Goal: Transaction & Acquisition: Purchase product/service

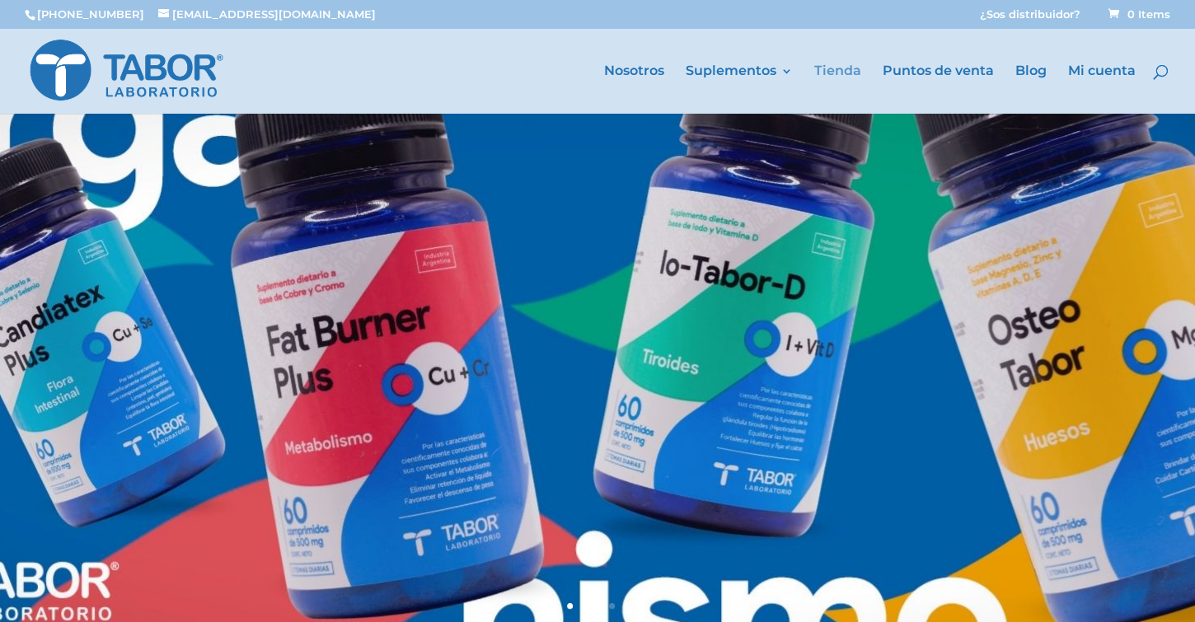
click at [850, 77] on link "Tienda" at bounding box center [837, 89] width 47 height 49
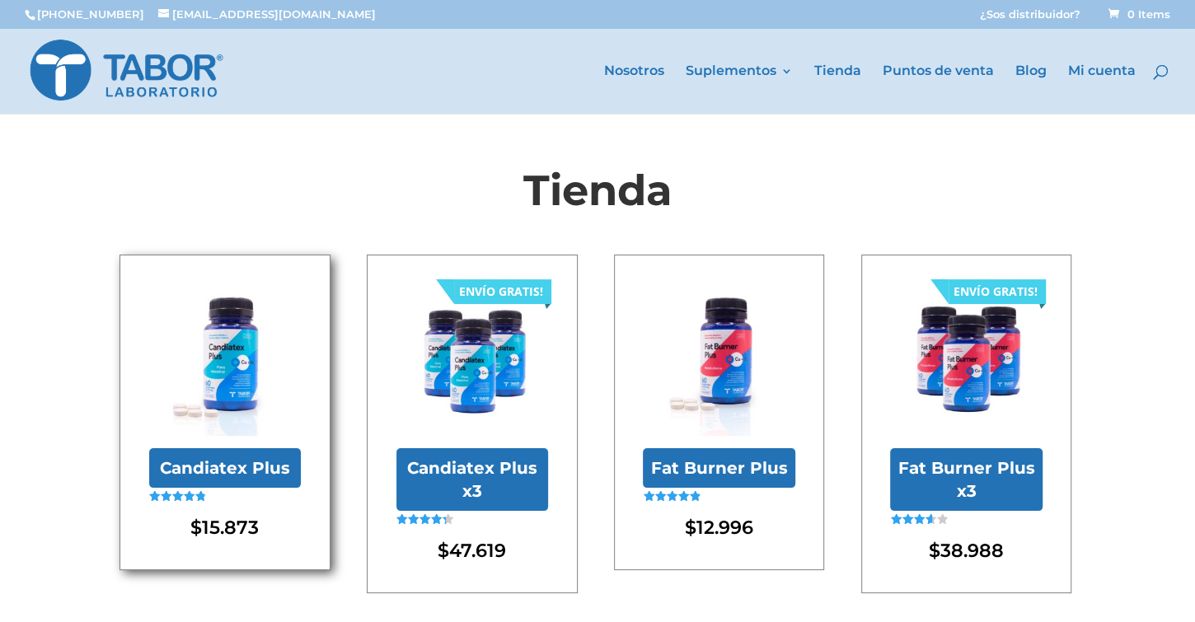
click at [222, 380] on img at bounding box center [225, 359] width 152 height 152
